Goal: Information Seeking & Learning: Learn about a topic

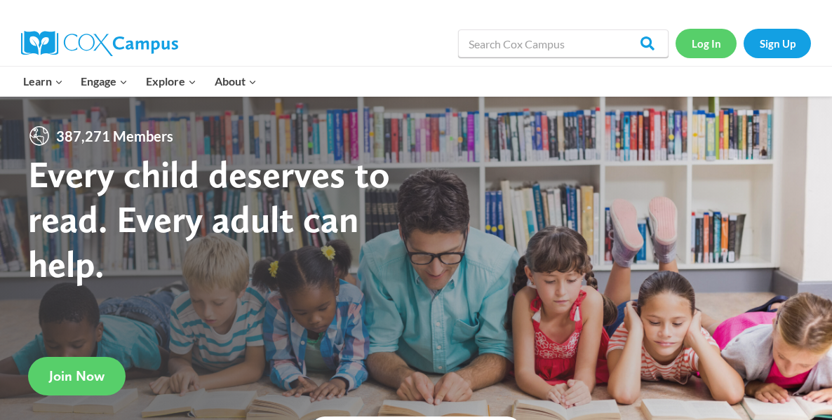
click at [701, 51] on link "Log In" at bounding box center [706, 43] width 61 height 29
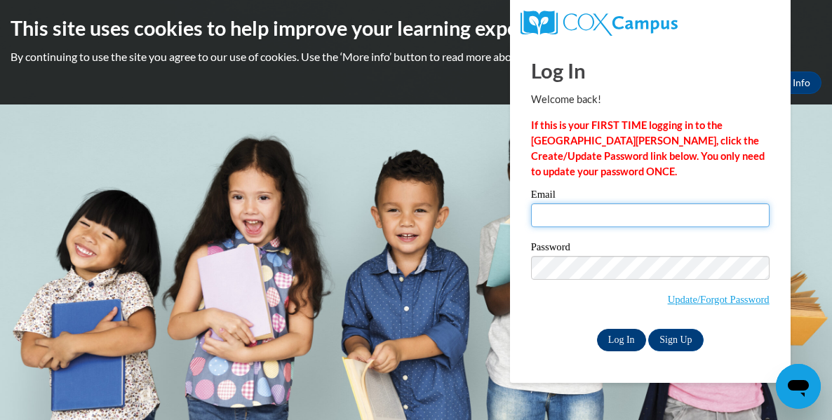
type input "paigehahlen1@gmail.com"
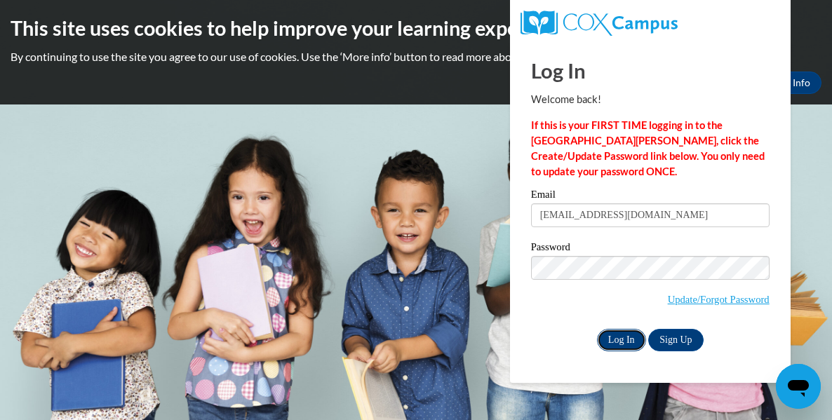
click at [633, 337] on input "Log In" at bounding box center [621, 340] width 49 height 22
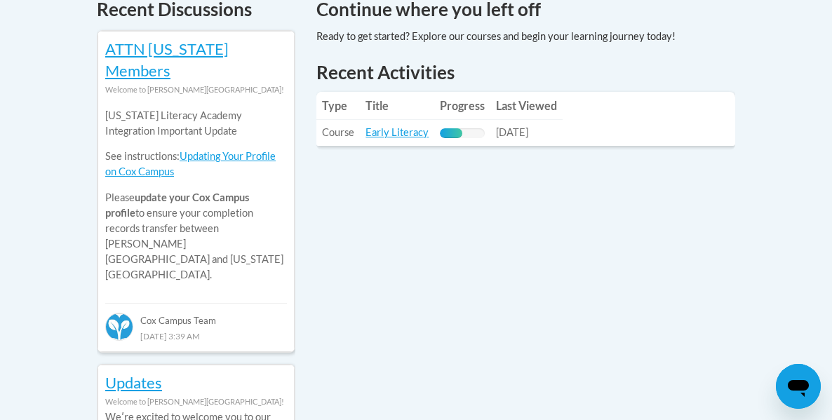
scroll to position [644, 0]
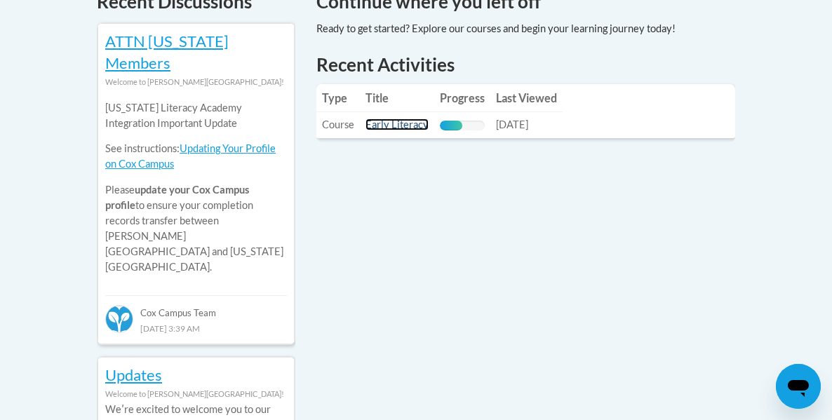
click at [403, 119] on link "Early Literacy" at bounding box center [396, 125] width 63 height 12
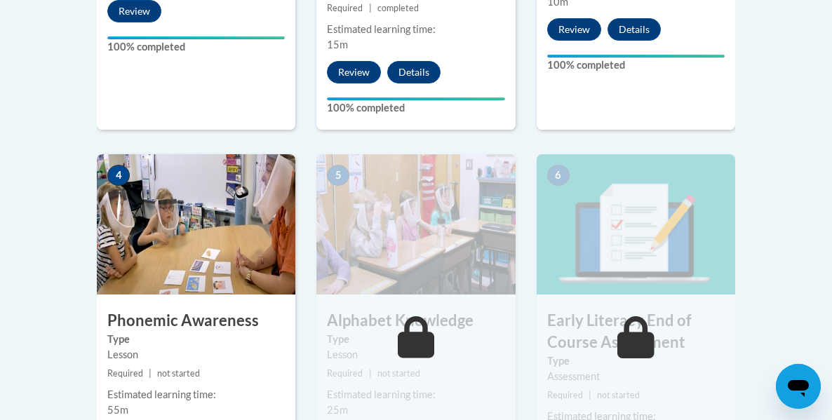
scroll to position [797, 0]
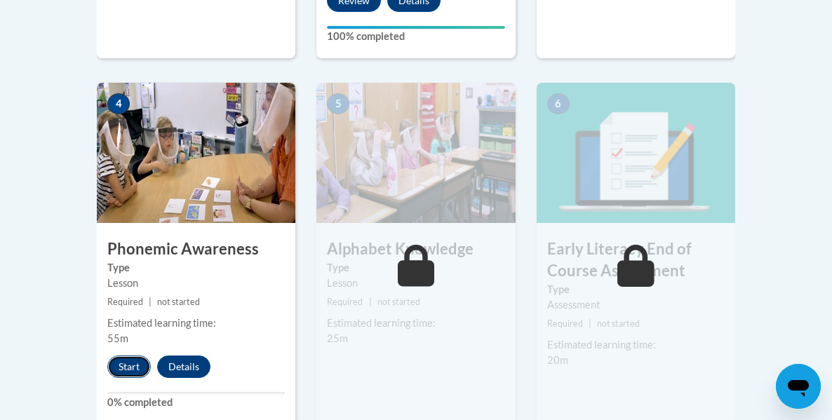
click at [123, 356] on button "Start" at bounding box center [128, 367] width 43 height 22
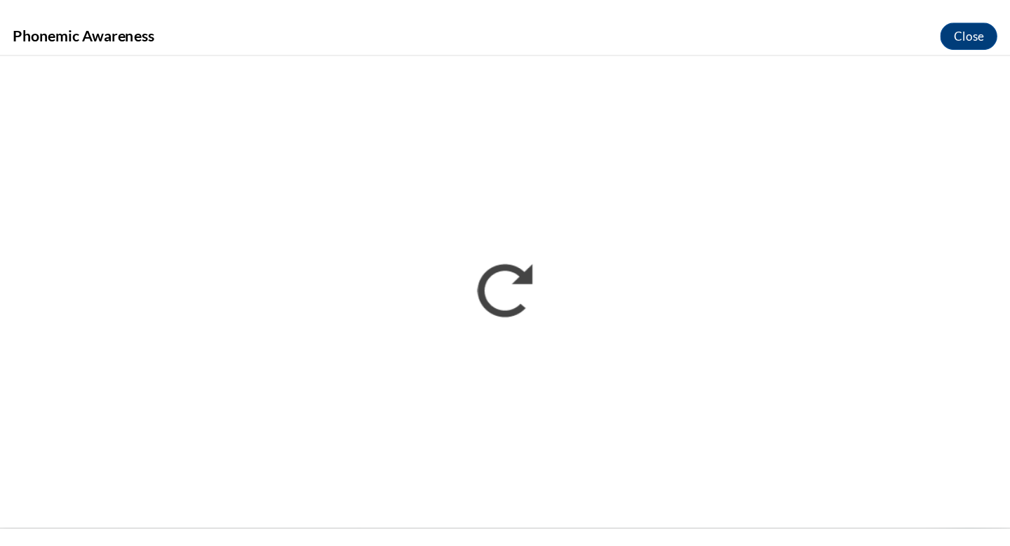
scroll to position [0, 0]
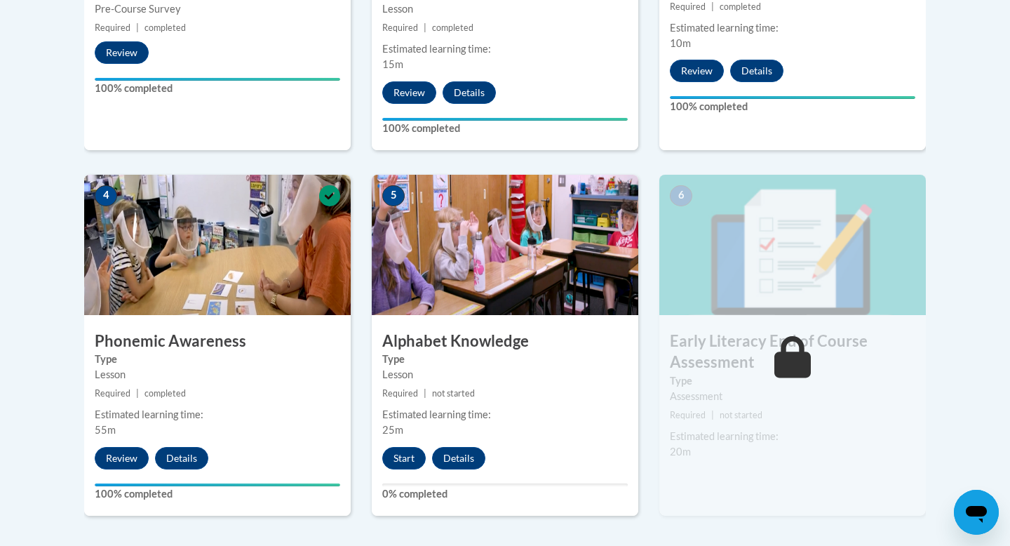
scroll to position [697, 0]
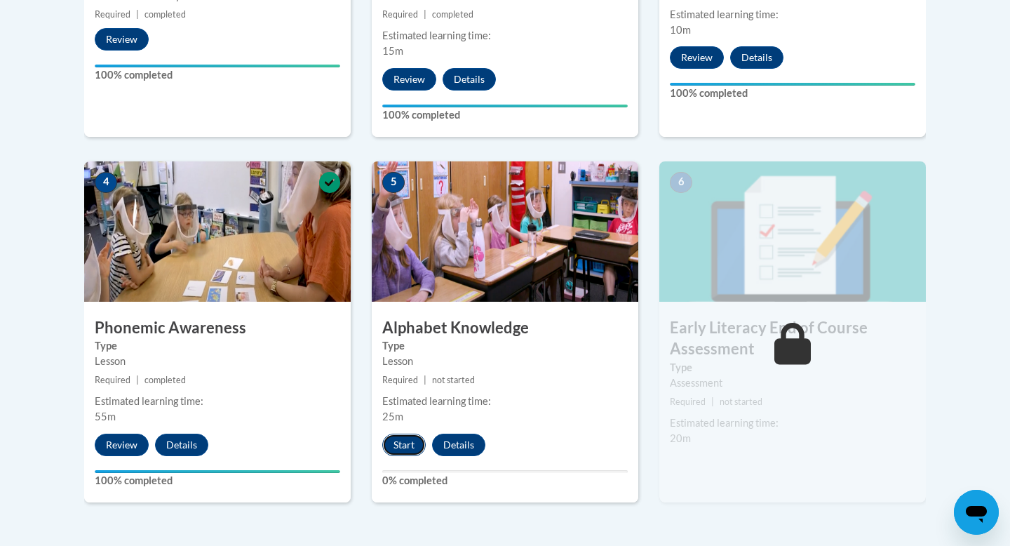
click at [406, 447] on button "Start" at bounding box center [403, 445] width 43 height 22
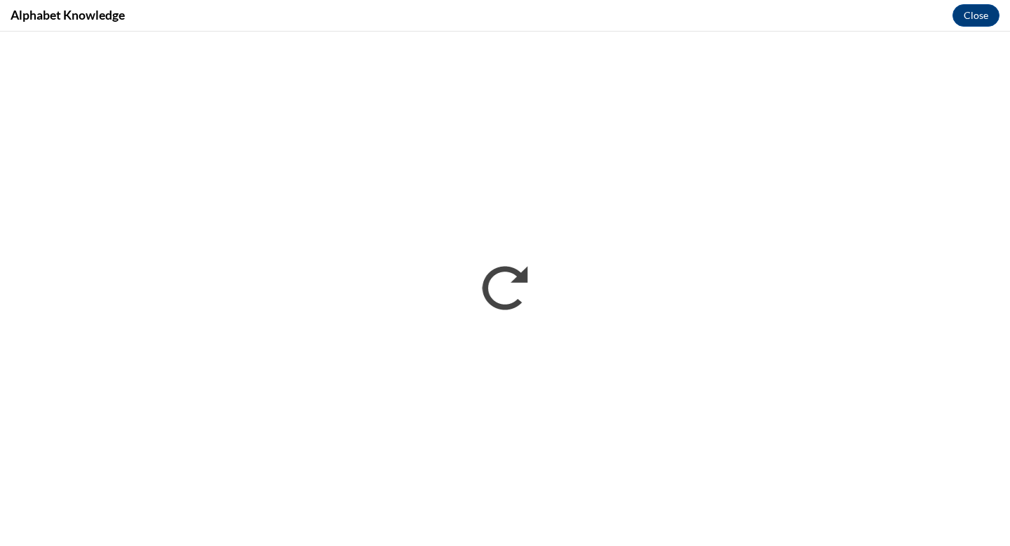
scroll to position [0, 0]
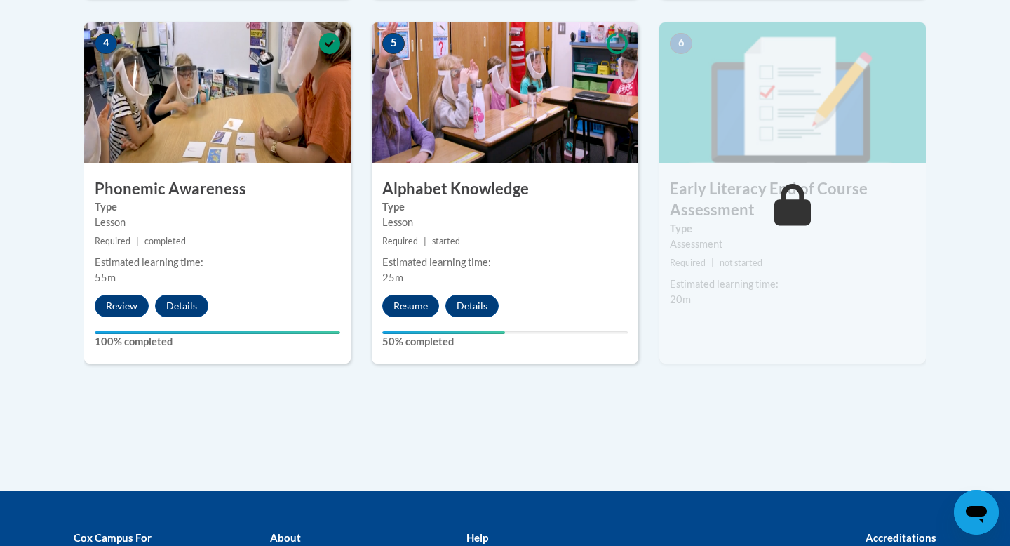
scroll to position [838, 0]
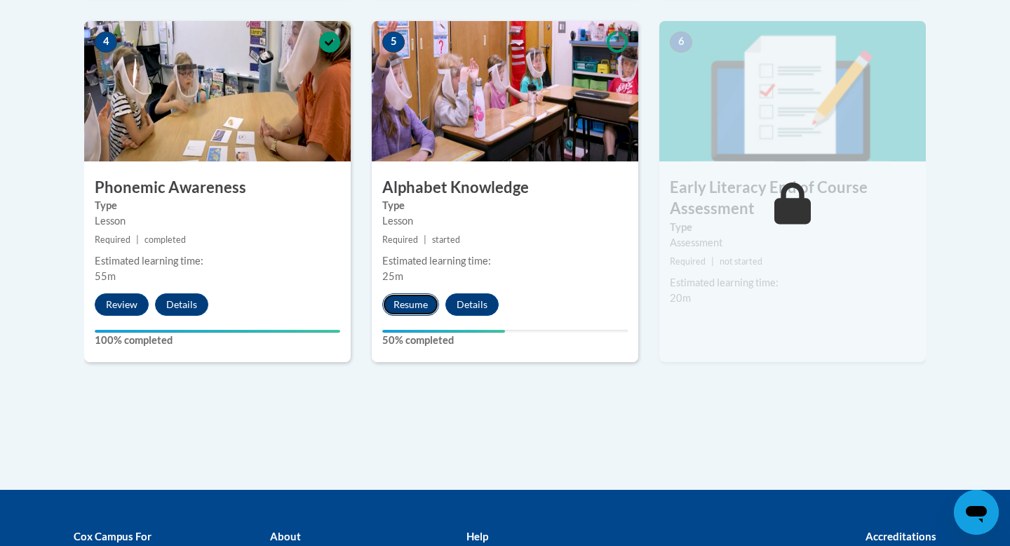
click at [409, 300] on button "Resume" at bounding box center [410, 304] width 57 height 22
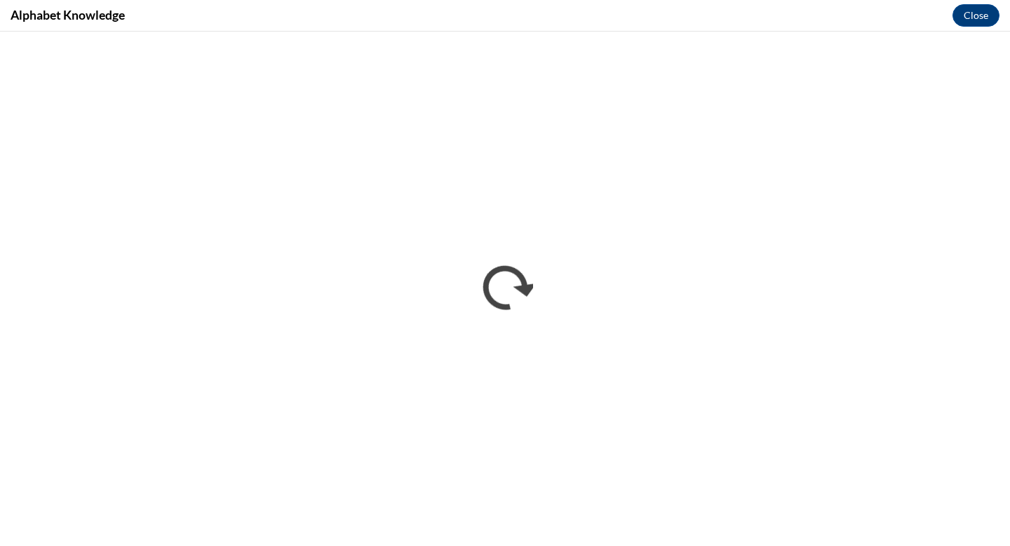
scroll to position [0, 0]
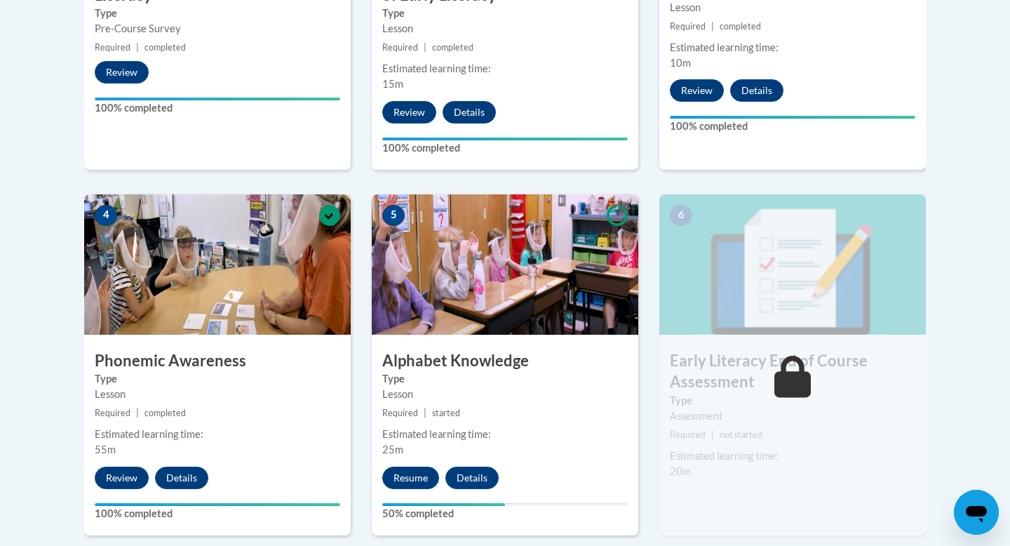
scroll to position [756, 0]
